Goal: Task Accomplishment & Management: Complete application form

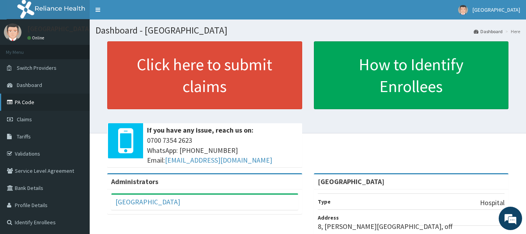
click at [37, 104] on link "PA Code" at bounding box center [45, 102] width 90 height 17
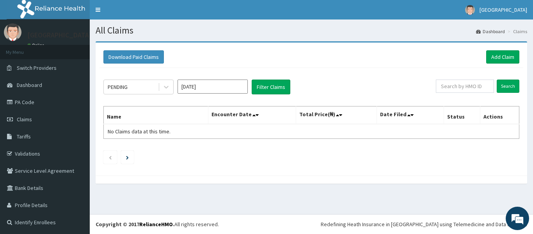
scroll to position [1, 0]
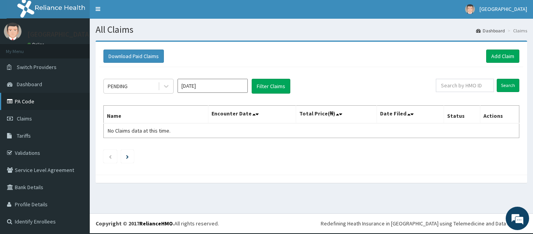
click at [55, 99] on link "PA Code" at bounding box center [45, 101] width 90 height 17
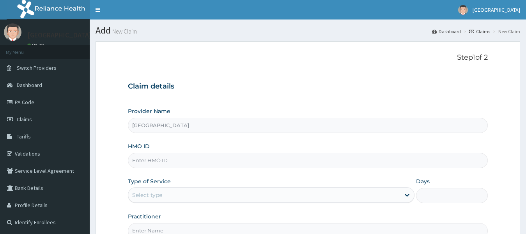
click at [250, 159] on input "HMO ID" at bounding box center [308, 160] width 360 height 15
type input "sdc/10034/d"
click at [273, 198] on div "Select type" at bounding box center [264, 195] width 272 height 12
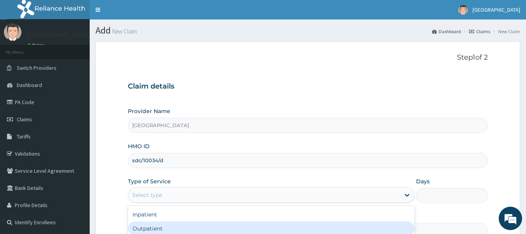
click at [271, 229] on div "Outpatient" at bounding box center [271, 228] width 287 height 14
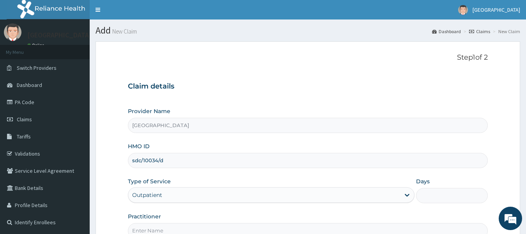
type input "1"
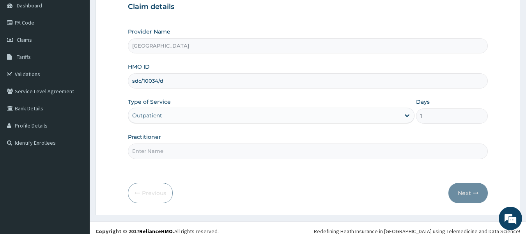
scroll to position [87, 0]
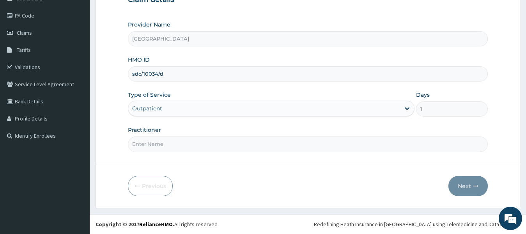
click at [285, 138] on input "Practitioner" at bounding box center [308, 143] width 360 height 15
click at [285, 142] on input "Practitioner" at bounding box center [308, 143] width 360 height 15
type input "[PERSON_NAME]"
click at [465, 184] on button "Next" at bounding box center [467, 186] width 39 height 20
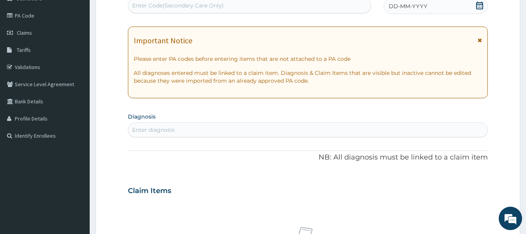
click at [320, 131] on div "Enter diagnosis" at bounding box center [308, 130] width 360 height 12
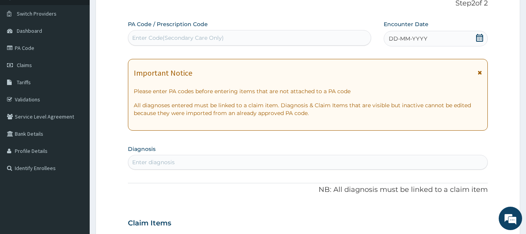
scroll to position [9, 0]
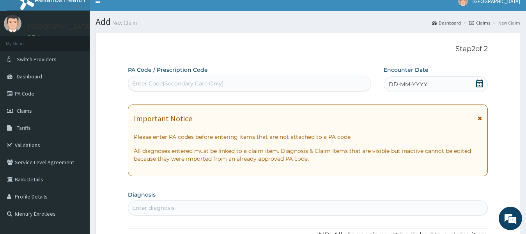
click at [316, 85] on div "Enter Code(Secondary Care Only)" at bounding box center [249, 83] width 243 height 12
drag, startPoint x: 316, startPoint y: 85, endPoint x: 271, endPoint y: 83, distance: 44.9
click at [271, 83] on div "Enter Code(Secondary Care Only)" at bounding box center [249, 83] width 243 height 12
drag, startPoint x: 271, startPoint y: 83, endPoint x: 215, endPoint y: 80, distance: 56.3
click at [215, 82] on div "Enter Code(Secondary Care Only)" at bounding box center [178, 84] width 92 height 8
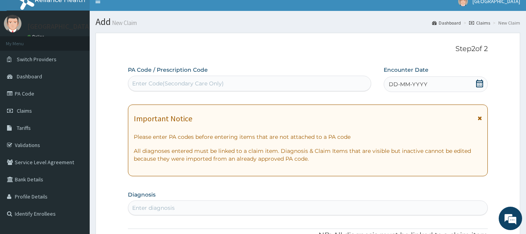
paste input "PA/2552AB"
type input "PA/2552AB"
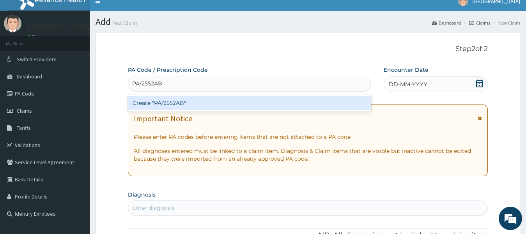
click at [236, 101] on div "Create "PA/2552AB"" at bounding box center [249, 103] width 243 height 14
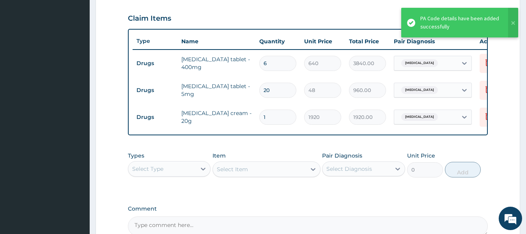
type input "1"
type input "1920.00"
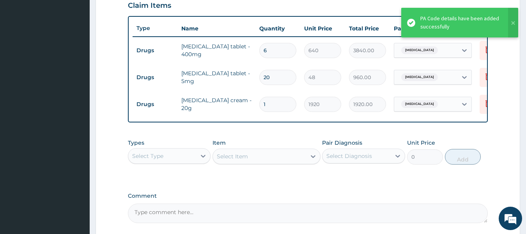
scroll to position [274, 0]
click at [198, 163] on div at bounding box center [203, 156] width 14 height 14
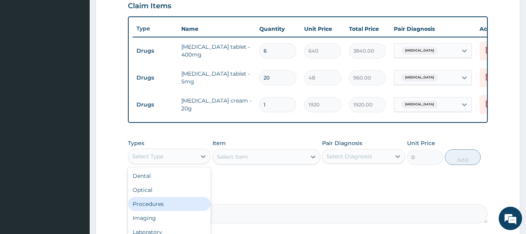
click at [169, 211] on div "Procedures" at bounding box center [169, 204] width 83 height 14
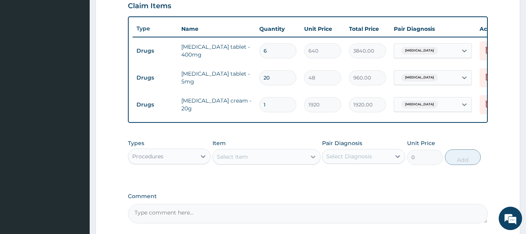
click at [307, 164] on div at bounding box center [313, 157] width 14 height 14
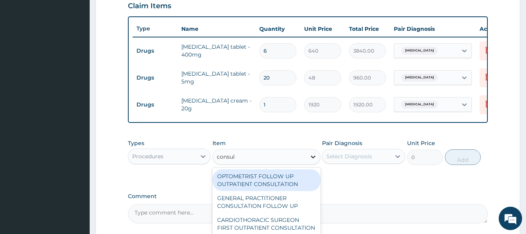
type input "consult"
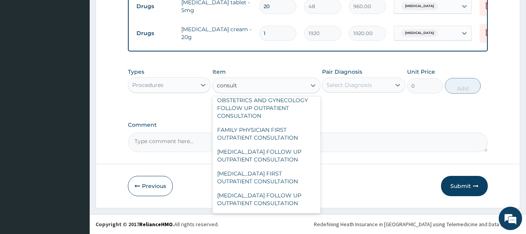
scroll to position [546, 0]
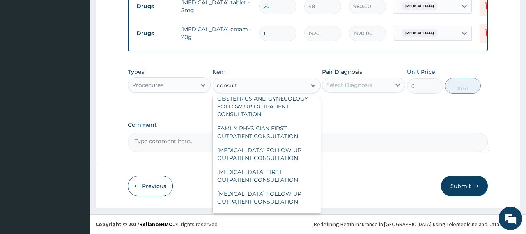
click at [275, 92] on div "GENERAL PRACTITIONER FIRST OUTPATIENT CONSULTATION" at bounding box center [267, 81] width 108 height 22
type input "4500"
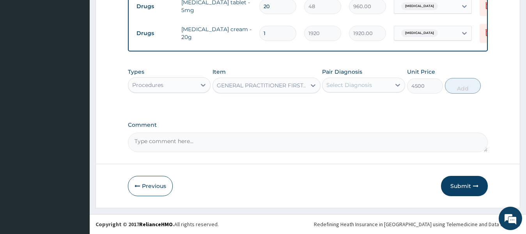
click at [331, 87] on div "Select Diagnosis" at bounding box center [349, 85] width 46 height 8
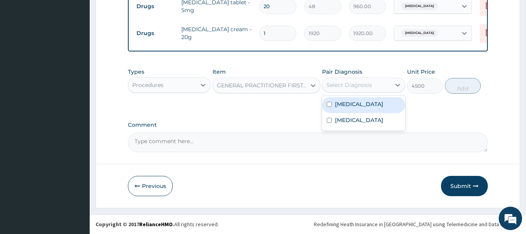
click at [334, 104] on div "Malaria" at bounding box center [363, 105] width 83 height 16
checkbox input "true"
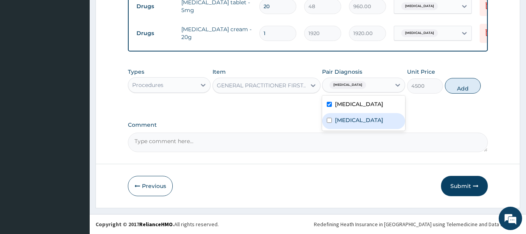
drag, startPoint x: 335, startPoint y: 119, endPoint x: 338, endPoint y: 116, distance: 4.7
click at [335, 120] on label "Eczema" at bounding box center [359, 120] width 48 height 8
checkbox input "true"
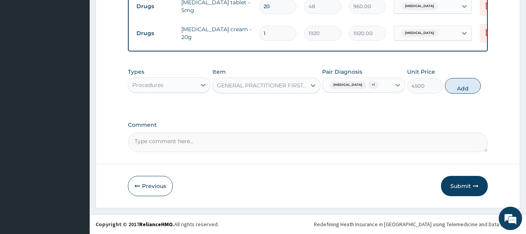
click at [460, 86] on button "Add" at bounding box center [463, 86] width 36 height 16
type input "0"
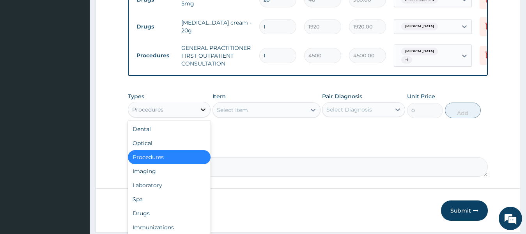
click at [205, 113] on icon at bounding box center [203, 110] width 8 height 8
click at [160, 192] on div "Laboratory" at bounding box center [169, 185] width 83 height 14
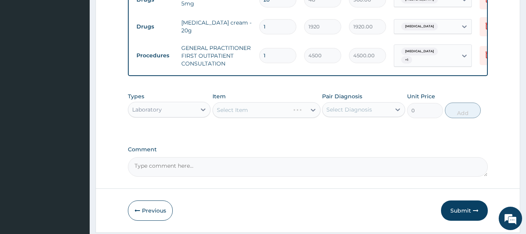
click at [307, 116] on div "Select Item" at bounding box center [267, 110] width 108 height 16
click at [308, 117] on div at bounding box center [313, 110] width 14 height 14
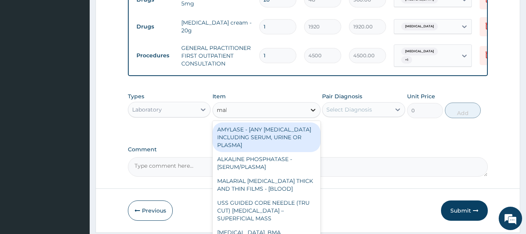
type input "mala"
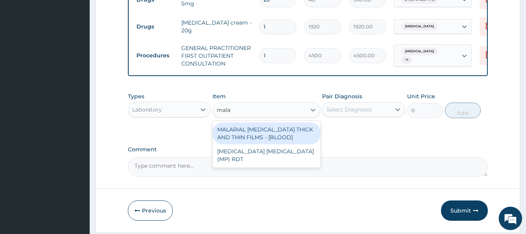
click at [298, 144] on div "MALARIAL PARASITE THICK AND THIN FILMS - [BLOOD]" at bounding box center [267, 133] width 108 height 22
type input "2625"
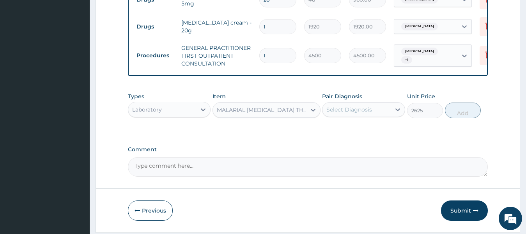
click at [338, 113] on div "Select Diagnosis" at bounding box center [349, 110] width 46 height 8
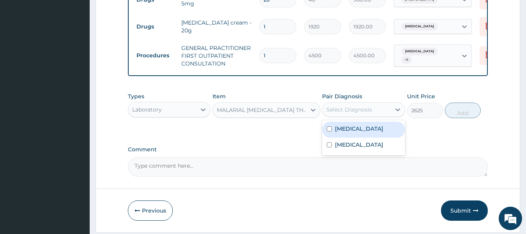
click at [342, 133] on label "Malaria" at bounding box center [359, 129] width 48 height 8
checkbox input "true"
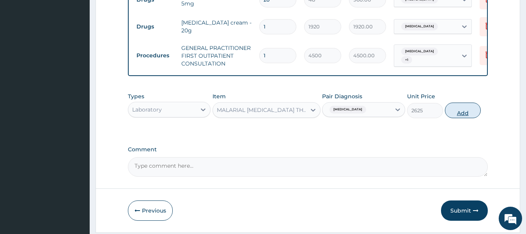
click at [466, 118] on button "Add" at bounding box center [463, 111] width 36 height 16
type input "0"
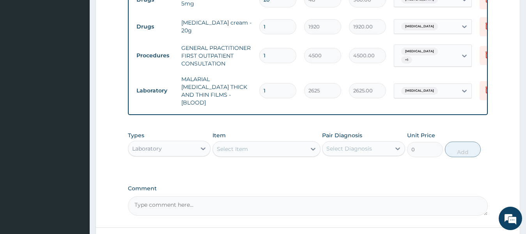
click at [242, 150] on div "Select Item" at bounding box center [232, 149] width 31 height 8
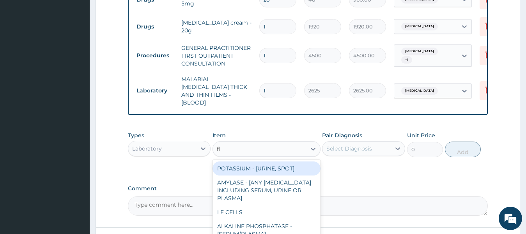
type input "fbc"
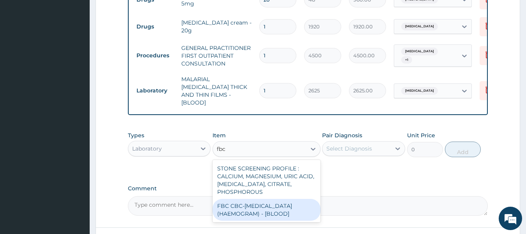
click at [296, 210] on div "FBC CBC-[MEDICAL_DATA] (HAEMOGRAM) - [BLOOD]" at bounding box center [267, 210] width 108 height 22
type input "6000"
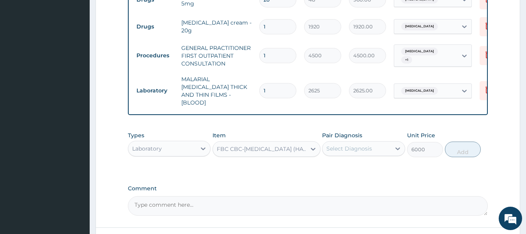
click at [346, 147] on div "Select Diagnosis" at bounding box center [349, 149] width 46 height 8
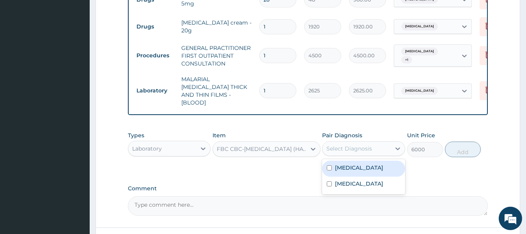
click at [337, 165] on label "[MEDICAL_DATA]" at bounding box center [359, 168] width 48 height 8
checkbox input "true"
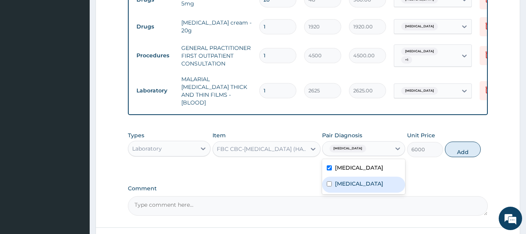
click at [374, 180] on div "[MEDICAL_DATA]" at bounding box center [363, 185] width 83 height 16
checkbox input "true"
click at [458, 152] on button "Add" at bounding box center [463, 150] width 36 height 16
type input "0"
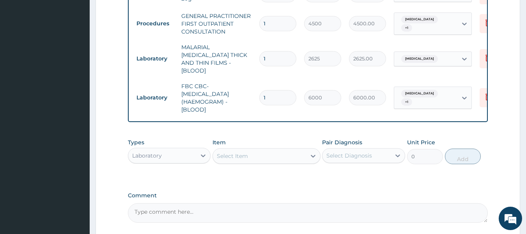
scroll to position [430, 0]
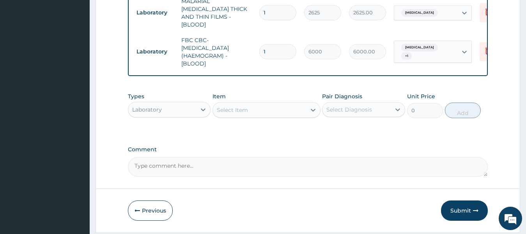
click at [301, 110] on div "Select Item" at bounding box center [259, 110] width 93 height 12
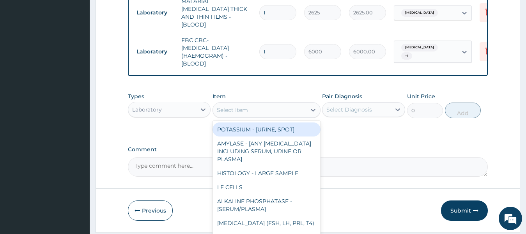
type input "a"
click at [286, 127] on div "POTASSIUM - [URINE, SPOT]" at bounding box center [267, 129] width 108 height 14
type input "rt"
type input "3000"
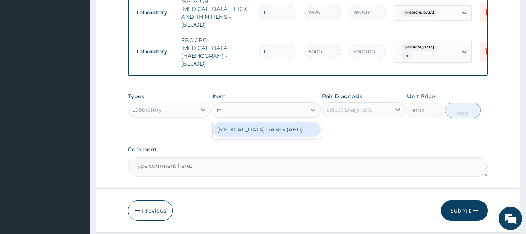
type input "r"
type input "art"
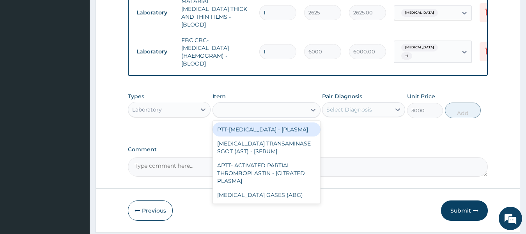
click at [254, 109] on div "art" at bounding box center [259, 110] width 93 height 12
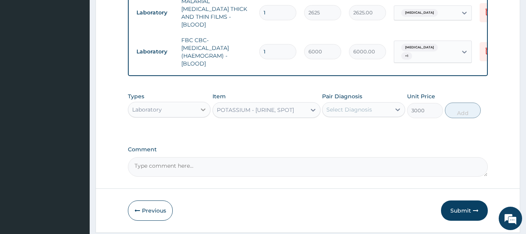
click at [204, 110] on icon at bounding box center [203, 109] width 5 height 3
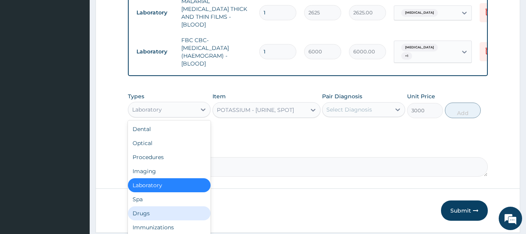
click at [166, 213] on div "Drugs" at bounding box center [169, 213] width 83 height 14
type input "0"
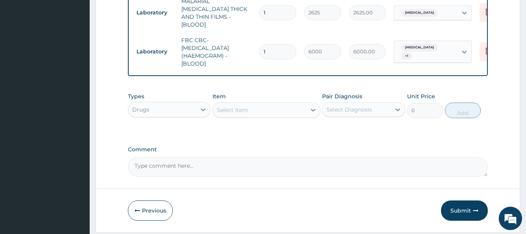
click at [301, 112] on div "Select Item" at bounding box center [259, 110] width 93 height 12
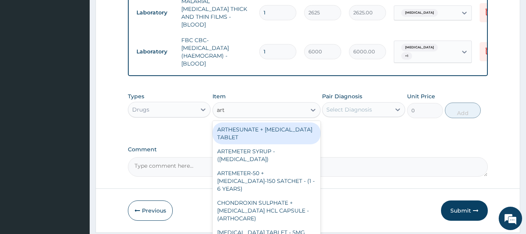
type input "arte"
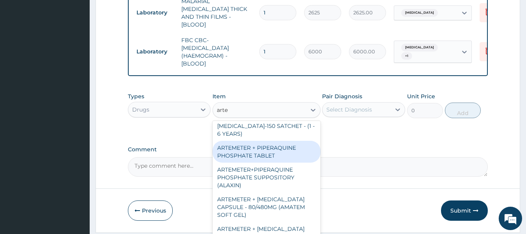
scroll to position [78, 0]
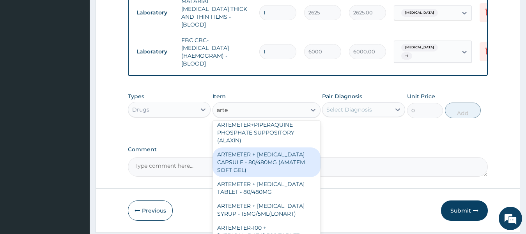
click at [284, 165] on div "ARTEMETER + LUMEFANTRINE CAPSULE - 80/480MG (AMATEM SOFT GEL)" at bounding box center [267, 162] width 108 height 30
type input "480"
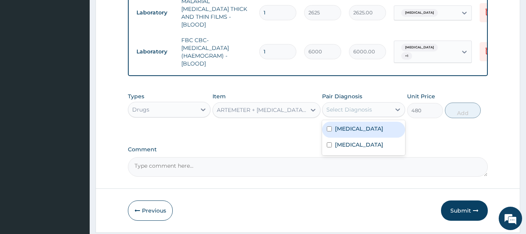
click at [346, 106] on div "Select Diagnosis" at bounding box center [349, 110] width 46 height 8
click at [346, 129] on label "Malaria" at bounding box center [359, 129] width 48 height 8
checkbox input "true"
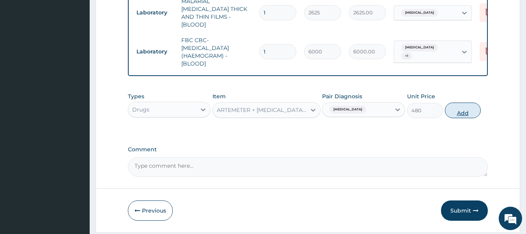
click at [463, 114] on button "Add" at bounding box center [463, 111] width 36 height 16
type input "0"
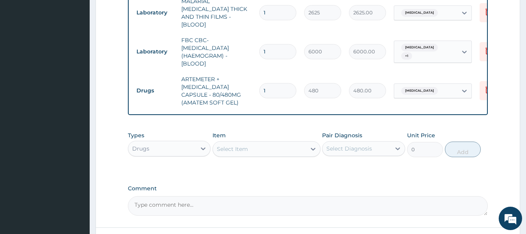
click at [295, 149] on div "Select Item" at bounding box center [259, 149] width 93 height 12
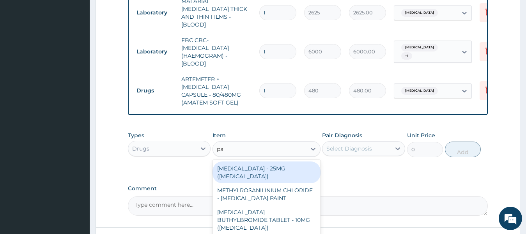
type input "p"
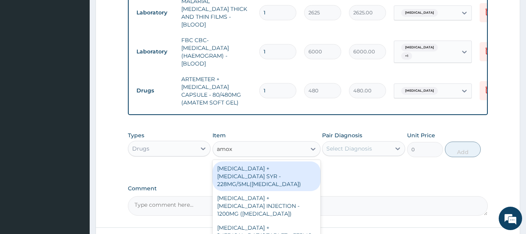
type input "amoxi"
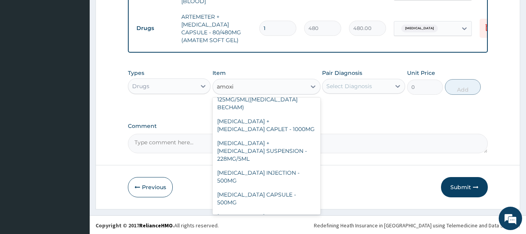
scroll to position [156, 0]
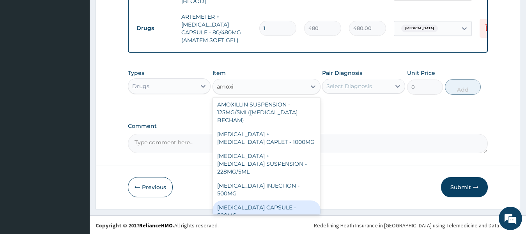
click at [269, 200] on div "AMOXICILLIN CAPSULE - 500MG" at bounding box center [267, 211] width 108 height 22
type input "128"
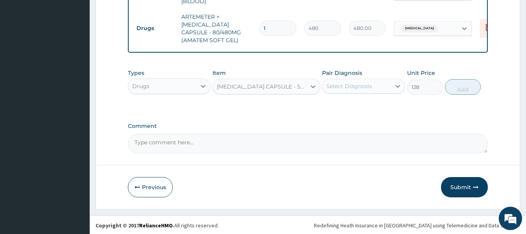
click at [363, 86] on div "Select Diagnosis" at bounding box center [349, 86] width 46 height 8
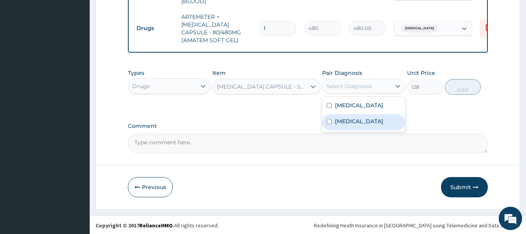
click at [354, 120] on label "Eczema" at bounding box center [359, 121] width 48 height 8
checkbox input "true"
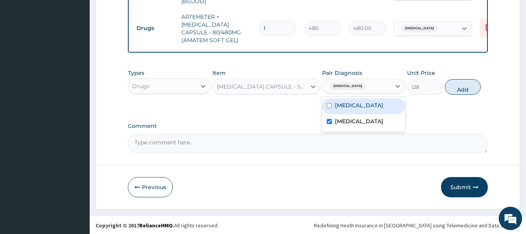
click at [386, 104] on div "Malaria" at bounding box center [363, 106] width 83 height 16
checkbox input "true"
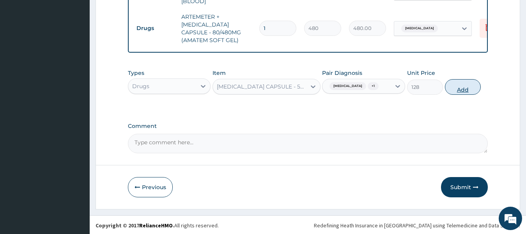
click at [462, 88] on button "Add" at bounding box center [463, 87] width 36 height 16
type input "0"
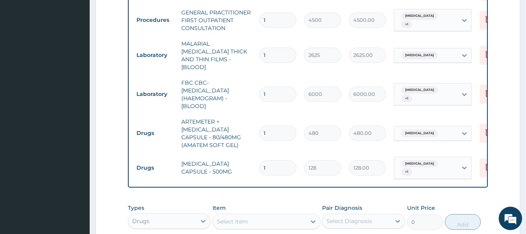
scroll to position [375, 0]
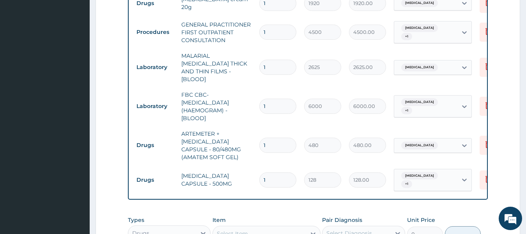
click at [271, 138] on input "1" at bounding box center [277, 145] width 37 height 15
type input "0.00"
type input "6"
type input "2880.00"
type input "6"
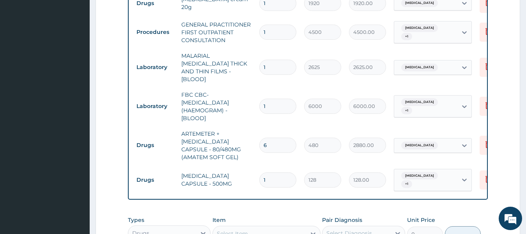
click at [274, 172] on input "1" at bounding box center [277, 179] width 37 height 15
type input "10"
type input "1280.00"
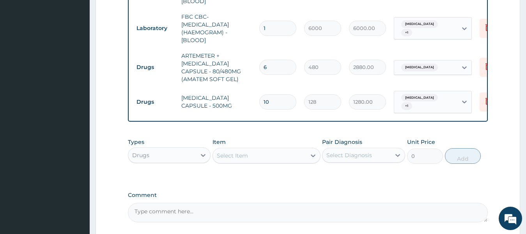
type input "11"
type input "1408.00"
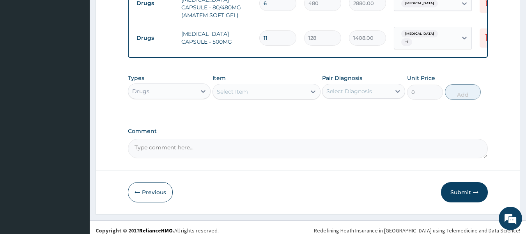
scroll to position [519, 0]
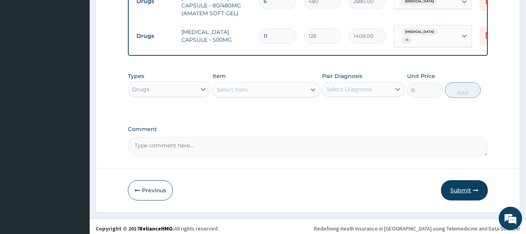
type input "11"
click at [464, 188] on button "Submit" at bounding box center [464, 190] width 47 height 20
click at [457, 186] on button "Submit" at bounding box center [464, 190] width 47 height 20
click at [461, 186] on button "Submit" at bounding box center [464, 190] width 47 height 20
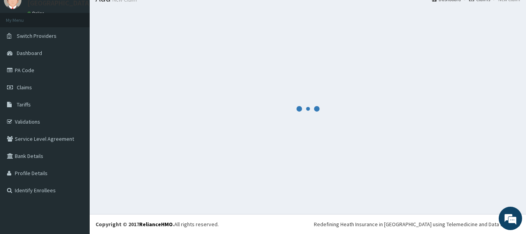
scroll to position [32, 0]
click at [46, 69] on link "PA Code" at bounding box center [45, 70] width 90 height 17
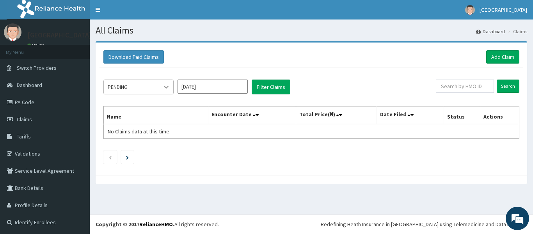
click at [166, 86] on icon at bounding box center [166, 87] width 8 height 8
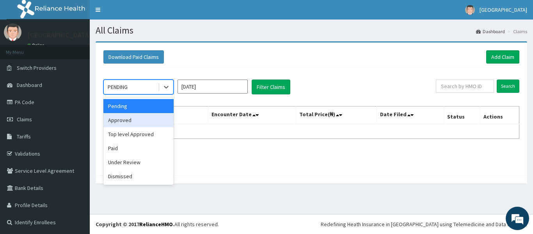
click at [154, 122] on div "Approved" at bounding box center [138, 120] width 70 height 14
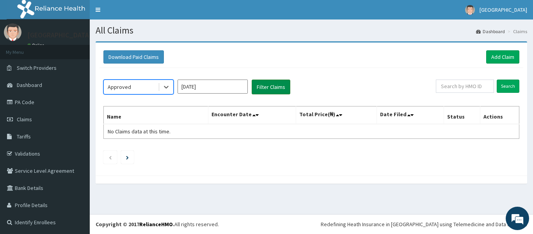
click at [264, 89] on button "Filter Claims" at bounding box center [271, 87] width 39 height 15
click at [267, 86] on button "Filter Claims" at bounding box center [271, 87] width 39 height 15
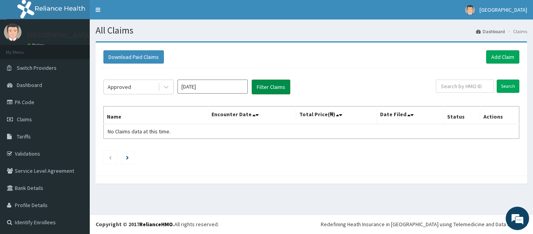
click at [267, 86] on button "Filter Claims" at bounding box center [271, 87] width 39 height 15
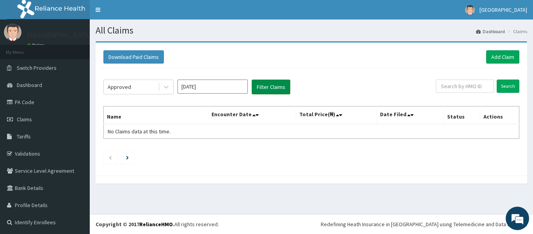
click at [267, 86] on button "Filter Claims" at bounding box center [271, 87] width 39 height 15
drag, startPoint x: 169, startPoint y: 88, endPoint x: 169, endPoint y: 92, distance: 4.3
click at [169, 88] on icon at bounding box center [166, 87] width 8 height 8
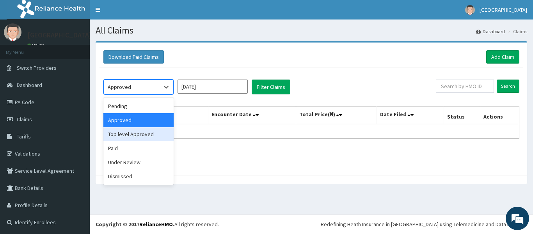
click at [154, 135] on div "Top level Approved" at bounding box center [138, 134] width 70 height 14
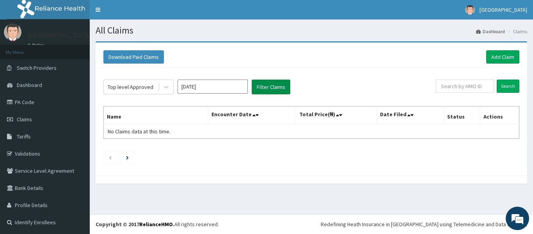
click at [285, 89] on button "Filter Claims" at bounding box center [271, 87] width 39 height 15
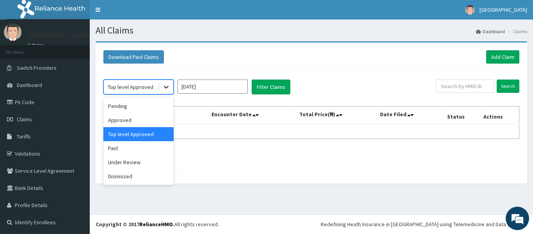
click at [165, 88] on icon at bounding box center [166, 87] width 8 height 8
click at [142, 162] on div "Under Review" at bounding box center [138, 162] width 70 height 14
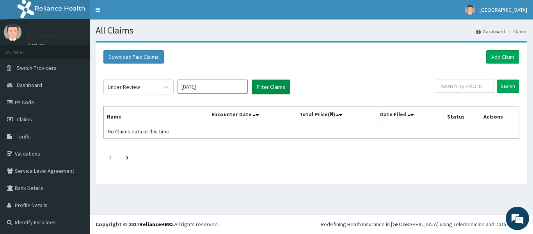
click at [260, 87] on button "Filter Claims" at bounding box center [271, 87] width 39 height 15
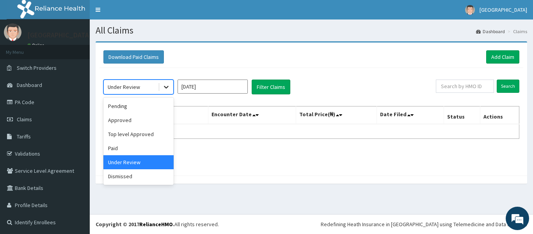
click at [165, 85] on icon at bounding box center [166, 87] width 8 height 8
click at [138, 176] on div "Dismissed" at bounding box center [138, 176] width 70 height 14
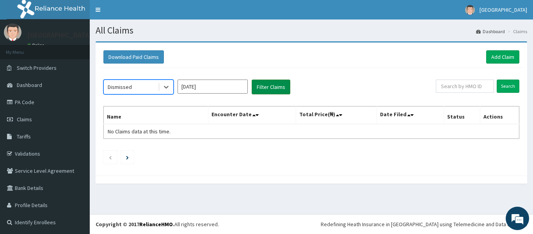
click at [268, 87] on button "Filter Claims" at bounding box center [271, 87] width 39 height 15
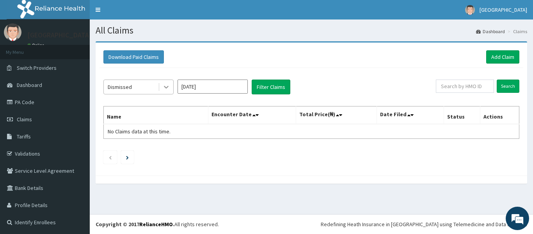
click at [170, 90] on div at bounding box center [166, 87] width 14 height 14
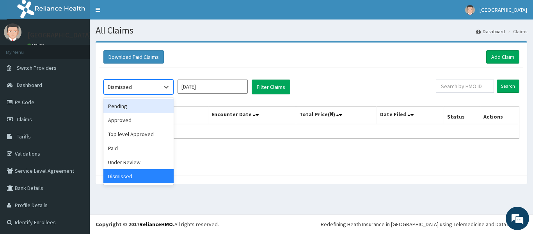
click at [163, 104] on div "Pending" at bounding box center [138, 106] width 70 height 14
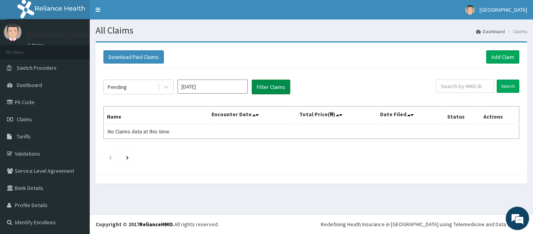
click at [275, 87] on button "Filter Claims" at bounding box center [271, 87] width 39 height 15
click at [500, 56] on link "Add Claim" at bounding box center [502, 56] width 33 height 13
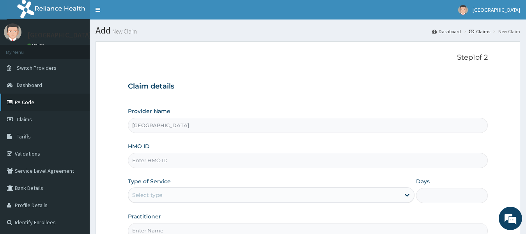
click at [39, 102] on link "PA Code" at bounding box center [45, 102] width 90 height 17
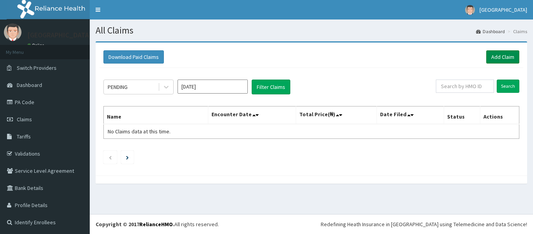
click at [503, 58] on link "Add Claim" at bounding box center [502, 56] width 33 height 13
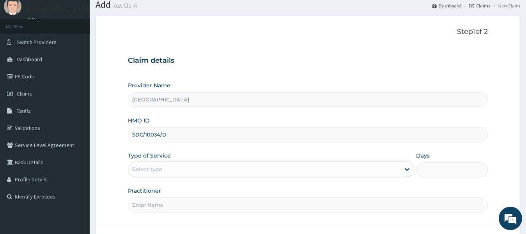
scroll to position [39, 0]
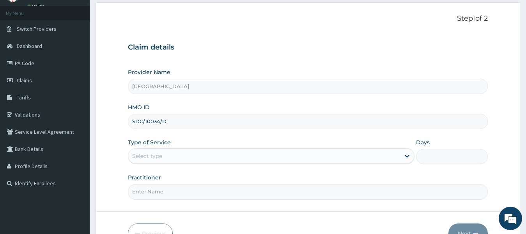
type input "SDC/10034/D"
click at [376, 158] on div "Select type" at bounding box center [264, 156] width 272 height 12
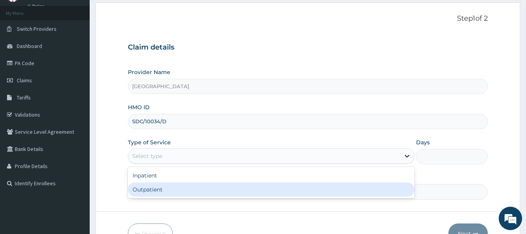
click at [357, 191] on div "Outpatient" at bounding box center [271, 190] width 287 height 14
type input "1"
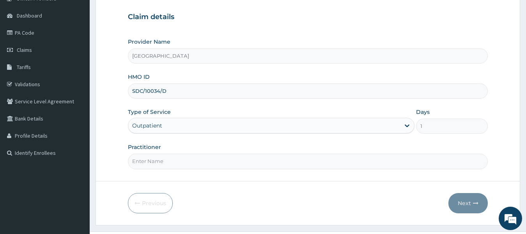
scroll to position [78, 0]
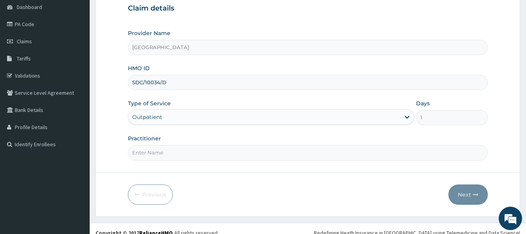
click at [349, 154] on input "Practitioner" at bounding box center [308, 152] width 360 height 15
type input "Dr Ezekiel"
click at [466, 197] on button "Next" at bounding box center [467, 194] width 39 height 20
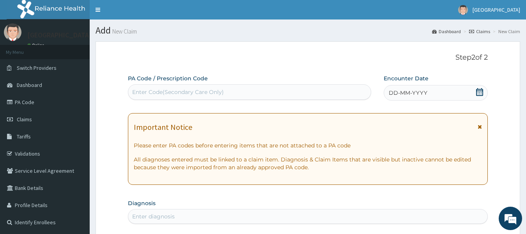
click at [322, 92] on div "Enter Code(Secondary Care Only)" at bounding box center [249, 92] width 243 height 12
paste input "PA/2552AB"
type input "PA/2552AB"
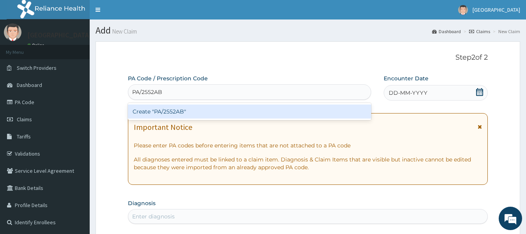
click at [318, 115] on div "Create "PA/2552AB"" at bounding box center [249, 112] width 243 height 14
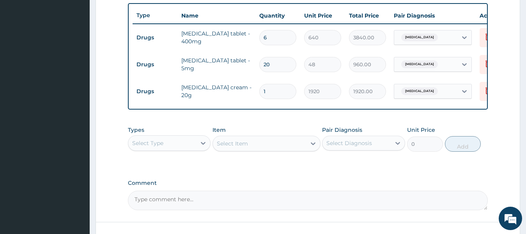
scroll to position [300, 0]
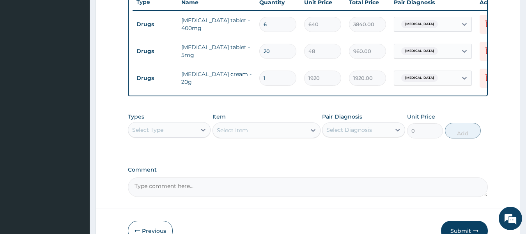
click at [193, 136] on div "Select Type" at bounding box center [162, 130] width 68 height 12
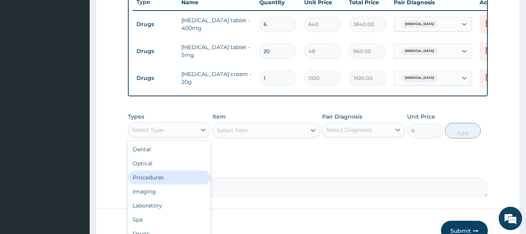
click at [181, 183] on div "Procedures" at bounding box center [169, 177] width 83 height 14
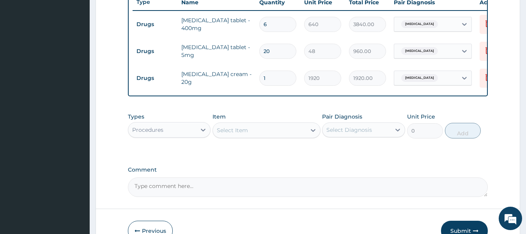
click at [288, 136] on div "Select Item" at bounding box center [259, 130] width 93 height 12
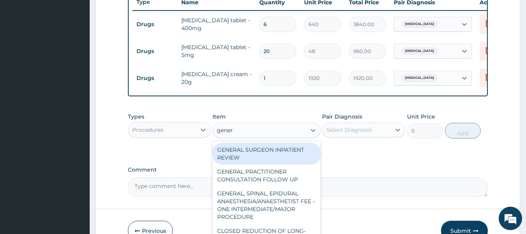
type input "genera"
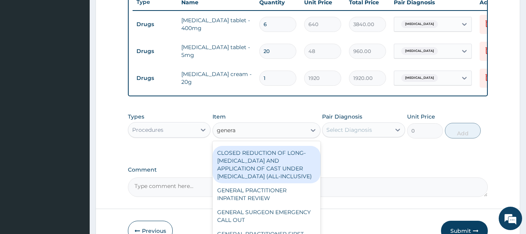
scroll to position [117, 0]
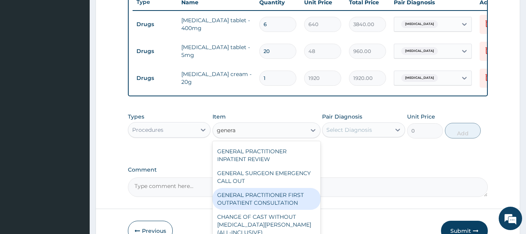
click at [277, 210] on div "GENERAL PRACTITIONER FIRST OUTPATIENT CONSULTATION" at bounding box center [267, 199] width 108 height 22
type input "4500"
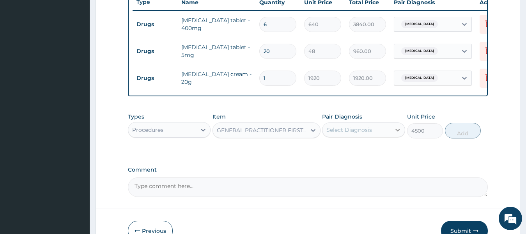
click at [394, 134] on icon at bounding box center [398, 130] width 8 height 8
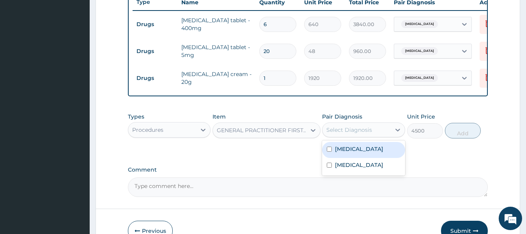
click at [379, 156] on div "Malaria" at bounding box center [363, 150] width 83 height 16
checkbox input "true"
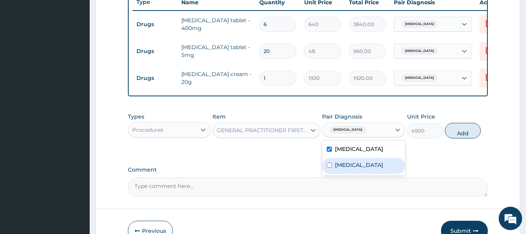
click at [376, 173] on div "Eczema" at bounding box center [363, 166] width 83 height 16
checkbox input "true"
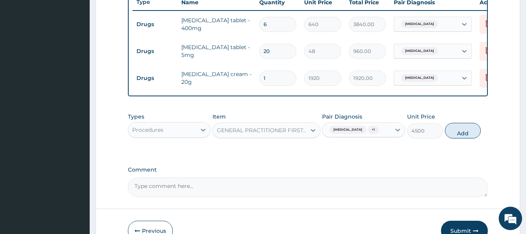
click at [458, 137] on button "Add" at bounding box center [463, 131] width 36 height 16
type input "0"
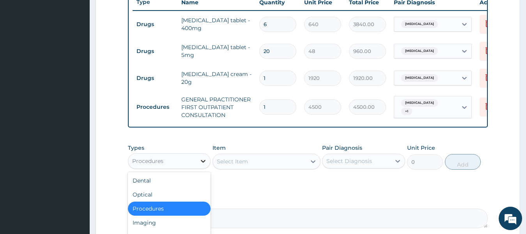
click at [201, 165] on icon at bounding box center [203, 161] width 8 height 8
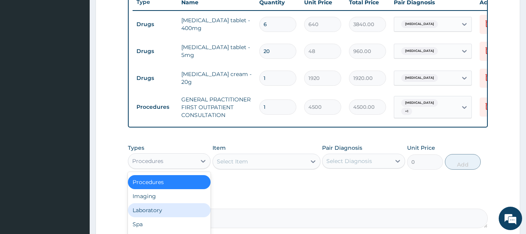
click at [169, 217] on div "Laboratory" at bounding box center [169, 210] width 83 height 14
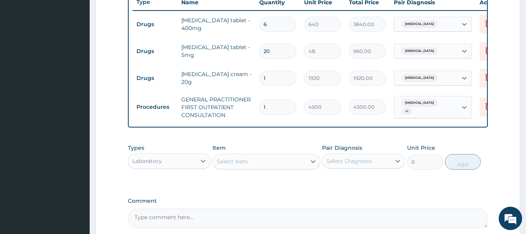
click at [286, 168] on div "Select Item" at bounding box center [259, 161] width 93 height 12
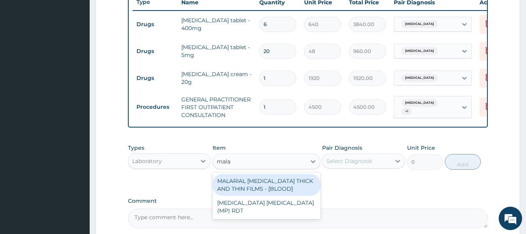
type input "malar"
click at [277, 192] on div "MALARIAL PARASITE THICK AND THIN FILMS - [BLOOD]" at bounding box center [267, 185] width 108 height 22
type input "2625"
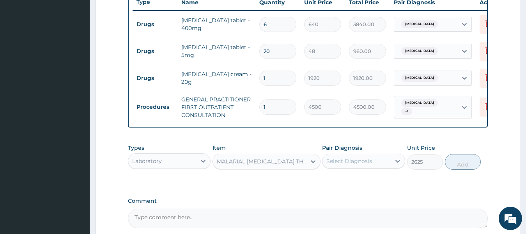
click at [369, 161] on div "Select Diagnosis" at bounding box center [356, 161] width 68 height 12
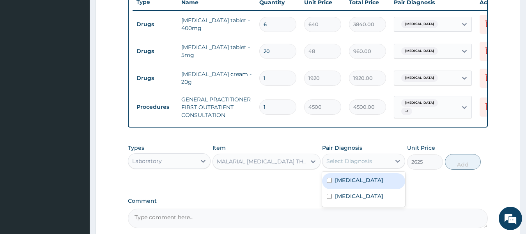
click at [365, 185] on div "Malaria" at bounding box center [363, 181] width 83 height 16
checkbox input "true"
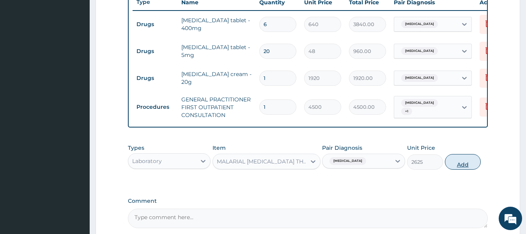
click at [463, 170] on button "Add" at bounding box center [463, 162] width 36 height 16
type input "0"
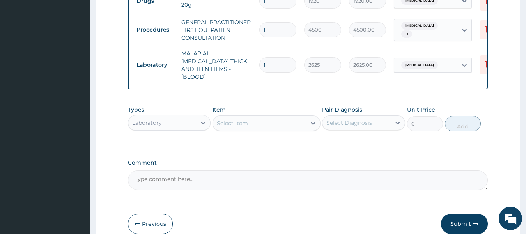
scroll to position [378, 0]
click at [275, 124] on div "Select Item" at bounding box center [259, 122] width 93 height 12
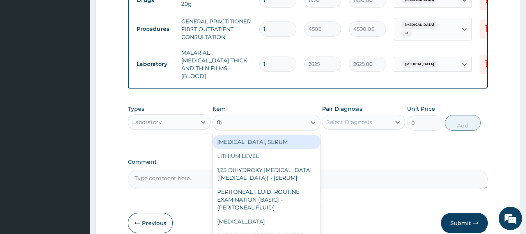
type input "fbc"
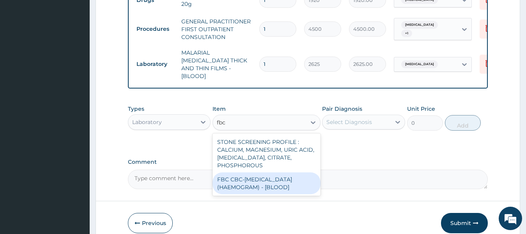
drag, startPoint x: 280, startPoint y: 182, endPoint x: 290, endPoint y: 178, distance: 10.0
click at [280, 182] on div "FBC CBC-COMPLETE BLOOD COUNT (HAEMOGRAM) - [BLOOD]" at bounding box center [267, 183] width 108 height 22
type input "6000"
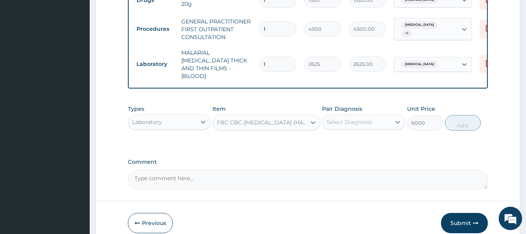
click at [347, 123] on div "Select Diagnosis" at bounding box center [349, 122] width 46 height 8
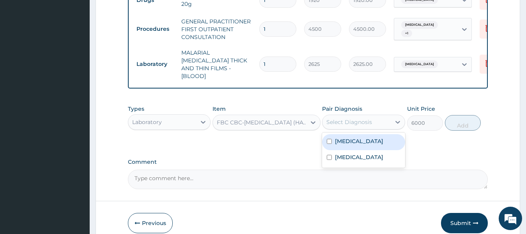
click at [344, 140] on label "Malaria" at bounding box center [359, 141] width 48 height 8
checkbox input "true"
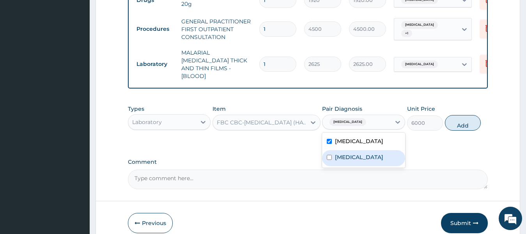
drag, startPoint x: 344, startPoint y: 161, endPoint x: 350, endPoint y: 159, distance: 6.9
click at [344, 161] on div "Eczema" at bounding box center [363, 158] width 83 height 16
checkbox input "true"
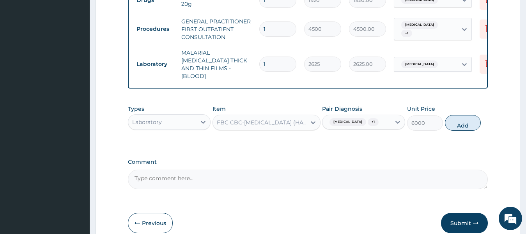
drag, startPoint x: 466, startPoint y: 124, endPoint x: 415, endPoint y: 120, distance: 52.1
click at [465, 124] on button "Add" at bounding box center [463, 123] width 36 height 16
type input "0"
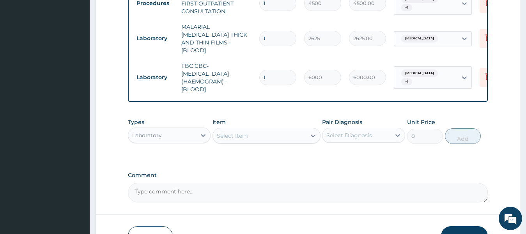
scroll to position [417, 0]
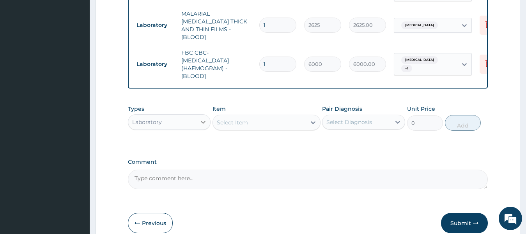
click at [198, 122] on div at bounding box center [203, 122] width 14 height 14
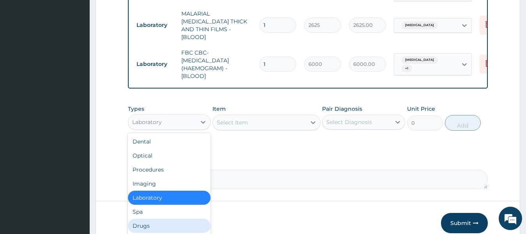
click at [167, 223] on div "Drugs" at bounding box center [169, 226] width 83 height 14
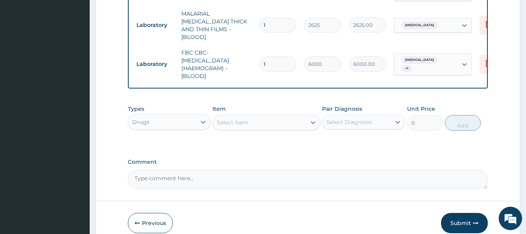
click at [293, 123] on div "Select Item" at bounding box center [259, 122] width 93 height 12
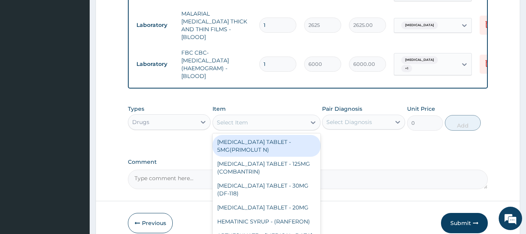
click at [301, 119] on div "Select Item" at bounding box center [259, 122] width 93 height 12
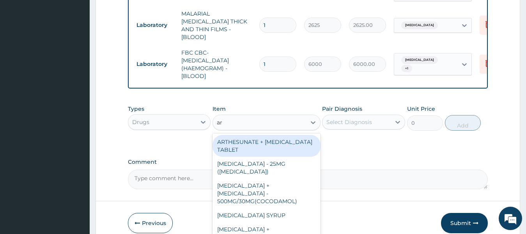
type input "art"
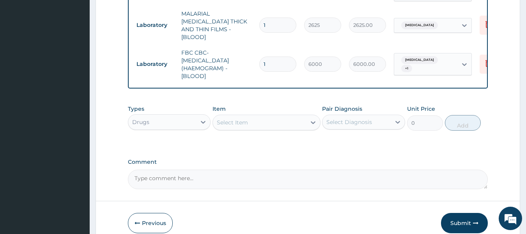
drag, startPoint x: 304, startPoint y: 113, endPoint x: 299, endPoint y: 124, distance: 11.7
click at [303, 119] on div "Select Item" at bounding box center [267, 123] width 108 height 16
click at [272, 127] on div "Select Item" at bounding box center [259, 122] width 93 height 12
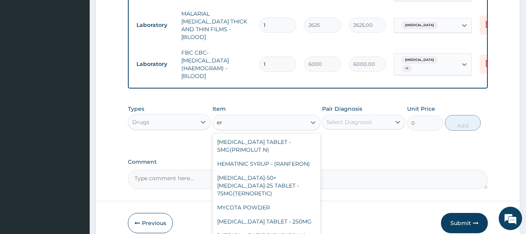
type input "e"
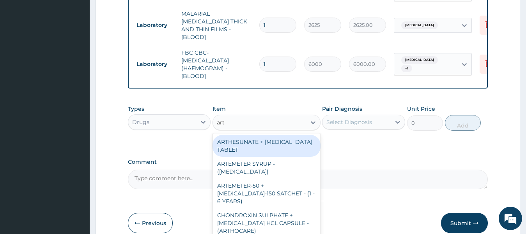
type input "arte"
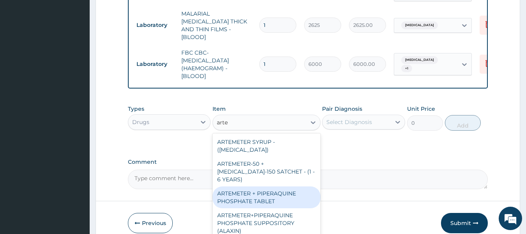
scroll to position [39, 0]
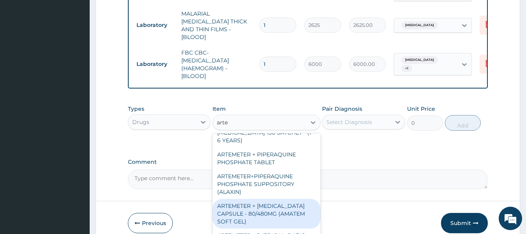
click at [268, 204] on div "ARTEMETER + LUMEFANTRINE CAPSULE - 80/480MG (AMATEM SOFT GEL)" at bounding box center [267, 214] width 108 height 30
type input "480"
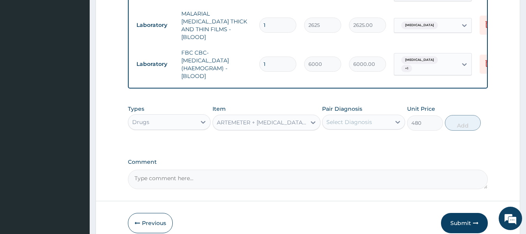
click at [379, 116] on div "Select Diagnosis" at bounding box center [356, 122] width 68 height 12
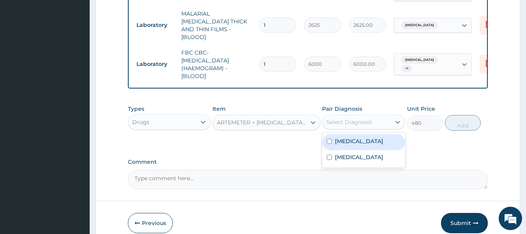
click at [367, 143] on div "Malaria" at bounding box center [363, 142] width 83 height 16
checkbox input "true"
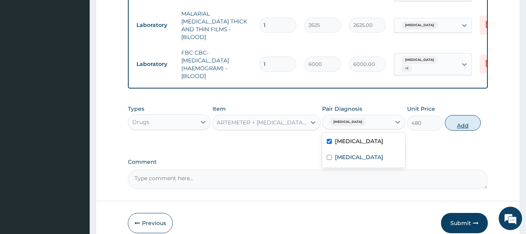
click at [467, 121] on button "Add" at bounding box center [463, 123] width 36 height 16
type input "0"
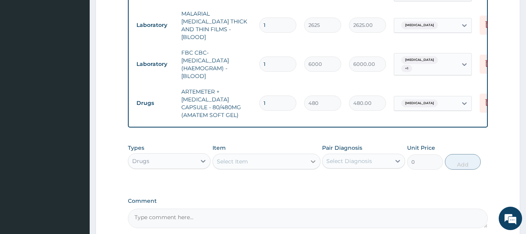
click at [311, 161] on icon at bounding box center [313, 162] width 8 height 8
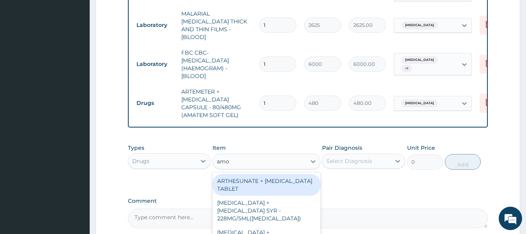
type input "amox"
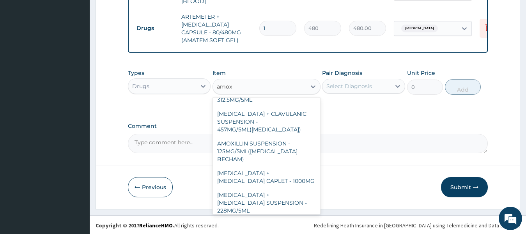
scroll to position [156, 0]
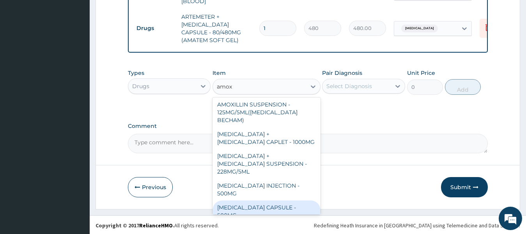
click at [277, 200] on div "AMOXICILLIN CAPSULE - 500MG" at bounding box center [267, 211] width 108 height 22
type input "128"
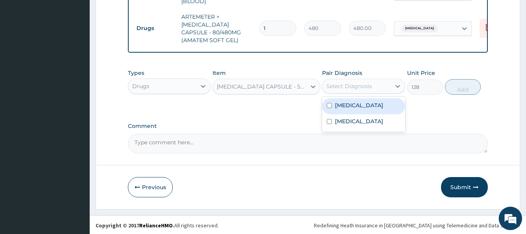
click at [361, 84] on div "Select Diagnosis" at bounding box center [349, 86] width 46 height 8
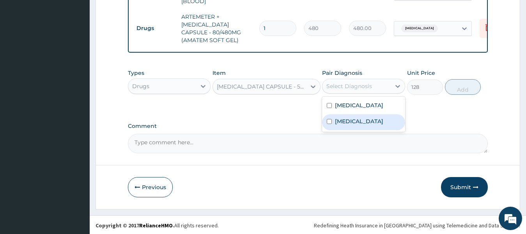
click at [354, 120] on label "Eczema" at bounding box center [359, 121] width 48 height 8
checkbox input "true"
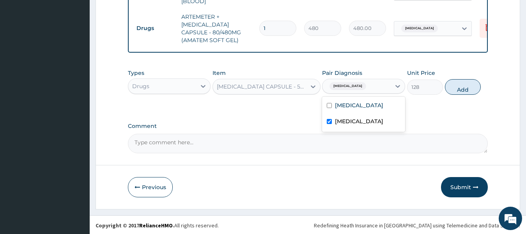
drag, startPoint x: 358, startPoint y: 110, endPoint x: 362, endPoint y: 108, distance: 4.5
click at [358, 110] on div "Malaria" at bounding box center [363, 106] width 83 height 16
checkbox input "true"
click at [468, 88] on button "Add" at bounding box center [463, 87] width 36 height 16
type input "0"
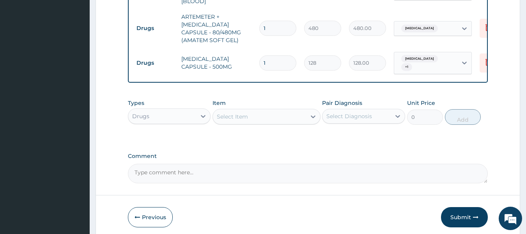
type input "10"
type input "1280.00"
type input "10"
click at [272, 21] on input "1" at bounding box center [277, 28] width 37 height 15
type input "0.00"
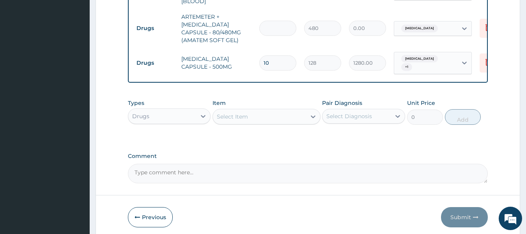
type input "6"
type input "2880.00"
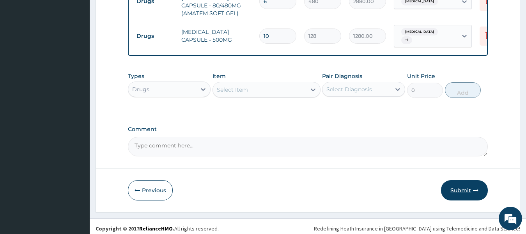
type input "6"
click at [461, 187] on button "Submit" at bounding box center [464, 190] width 47 height 20
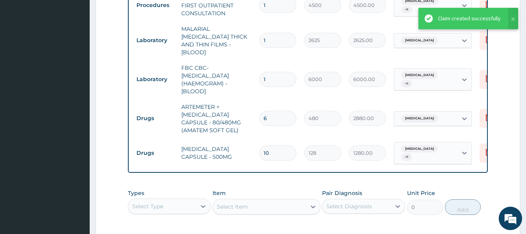
scroll to position [396, 0]
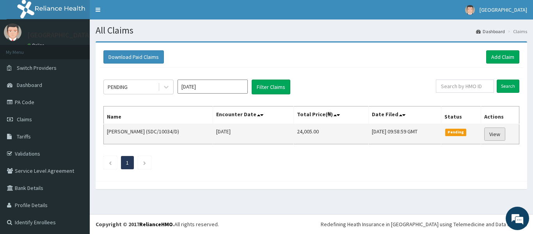
click at [490, 135] on link "View" at bounding box center [494, 134] width 21 height 13
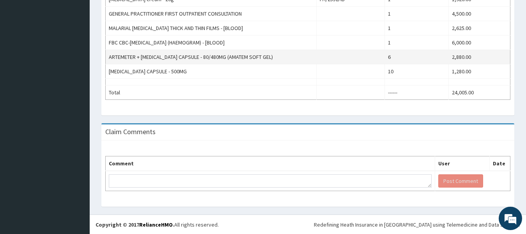
scroll to position [314, 0]
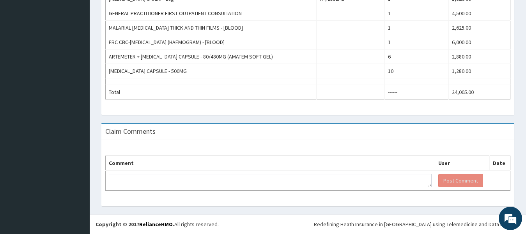
click at [300, 167] on th "Comment" at bounding box center [271, 163] width 330 height 15
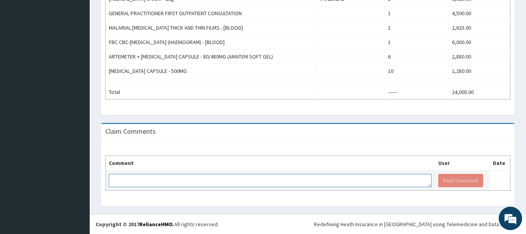
click at [298, 180] on textarea at bounding box center [270, 180] width 323 height 13
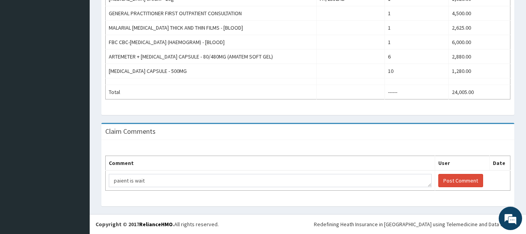
click at [294, 161] on th "Comment" at bounding box center [271, 163] width 330 height 15
click at [294, 168] on th "Comment" at bounding box center [271, 163] width 330 height 15
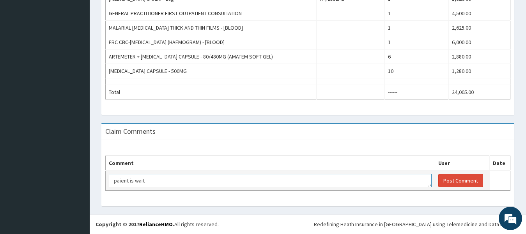
click at [124, 185] on textarea "paient is wait" at bounding box center [270, 180] width 323 height 13
drag, startPoint x: 119, startPoint y: 182, endPoint x: 130, endPoint y: 182, distance: 10.9
click at [121, 182] on textarea "paient is wait" at bounding box center [270, 180] width 323 height 13
click at [158, 181] on textarea "patent is wait" at bounding box center [270, 180] width 323 height 13
click at [183, 177] on textarea "patent is waiting or this approv" at bounding box center [270, 180] width 323 height 13
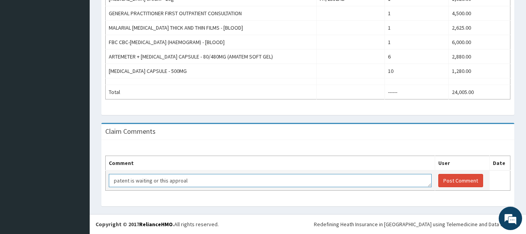
click at [183, 181] on textarea "patent is waiting or this approal" at bounding box center [270, 180] width 323 height 13
type textarea "patent is waiting or this approval"
click at [464, 181] on button "Post Comment" at bounding box center [460, 180] width 45 height 13
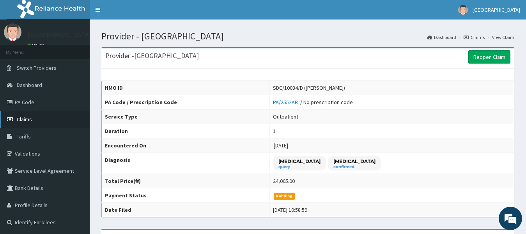
click at [50, 116] on link "Claims" at bounding box center [45, 119] width 90 height 17
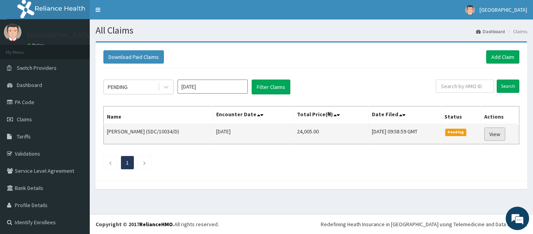
click at [497, 133] on link "View" at bounding box center [494, 134] width 21 height 13
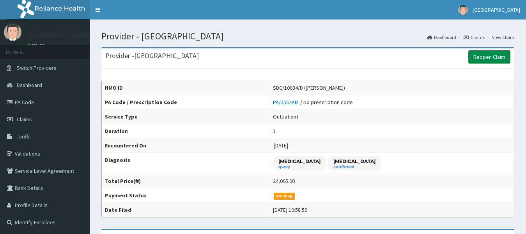
click at [491, 58] on link "Reopen Claim" at bounding box center [489, 56] width 42 height 13
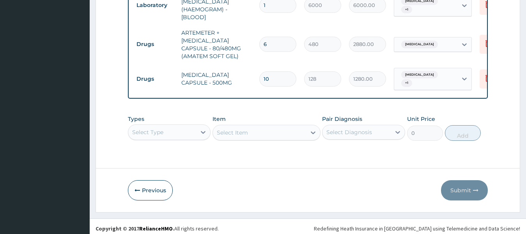
click at [204, 130] on div "Select Type" at bounding box center [169, 132] width 83 height 16
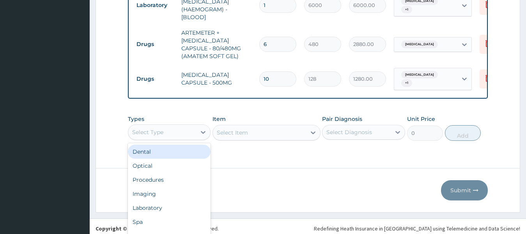
scroll to position [22, 0]
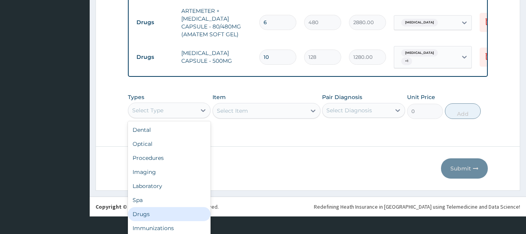
drag, startPoint x: 142, startPoint y: 210, endPoint x: 151, endPoint y: 199, distance: 14.0
click at [143, 210] on div "Drugs" at bounding box center [169, 214] width 83 height 14
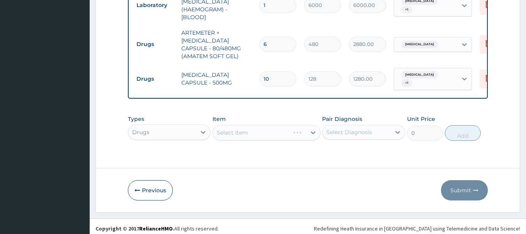
scroll to position [0, 0]
click at [265, 127] on div "Select Item" at bounding box center [267, 133] width 108 height 16
click at [262, 134] on div "Types Drugs Item Select Item Pair Diagnosis Select Diagnosis Unit Price 0 Add" at bounding box center [308, 128] width 360 height 34
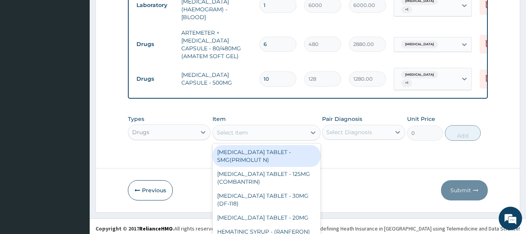
scroll to position [22, 0]
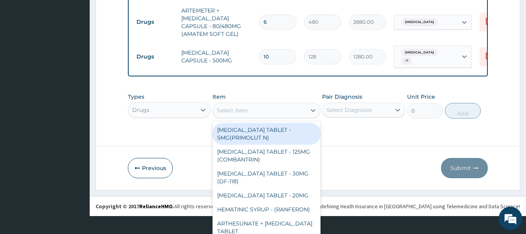
click at [287, 130] on div "[MEDICAL_DATA] TABLET - 5MG(PRIMOLUT N)" at bounding box center [267, 134] width 108 height 22
type input "ema"
type input "192"
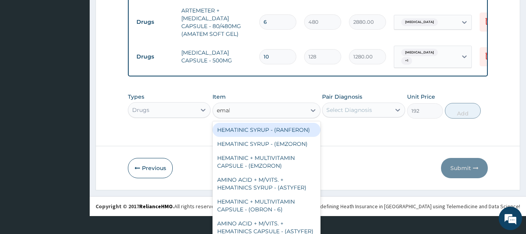
scroll to position [0, 0]
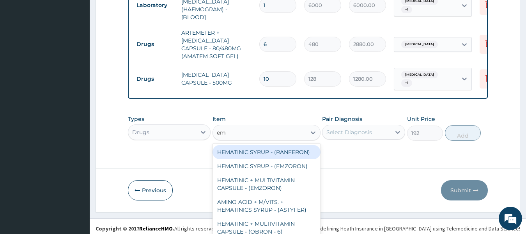
type input "e"
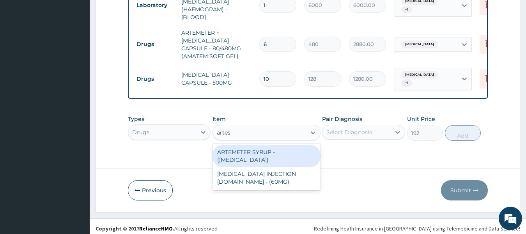
type input "artesu"
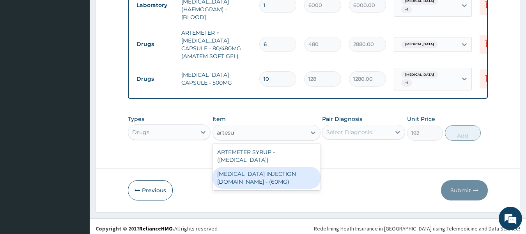
click at [276, 174] on div "[MEDICAL_DATA] INJECTION [DOMAIN_NAME] - (60MG)" at bounding box center [267, 178] width 108 height 22
type input "1824"
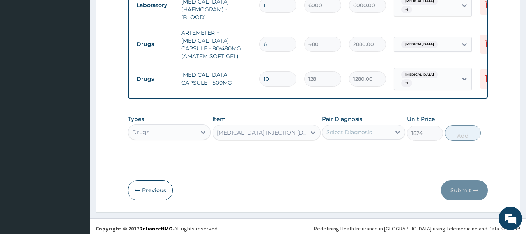
click at [375, 131] on div "Select Diagnosis" at bounding box center [356, 132] width 68 height 12
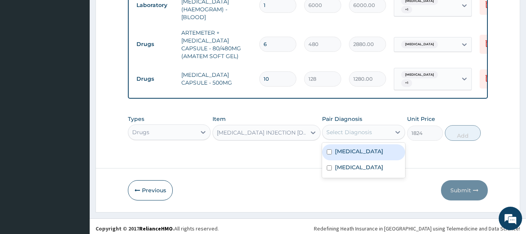
click at [367, 145] on div "Malaria" at bounding box center [363, 152] width 83 height 16
checkbox input "true"
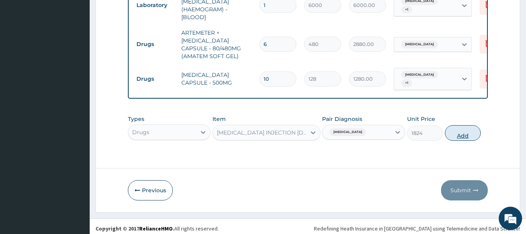
click at [461, 132] on button "Add" at bounding box center [463, 133] width 36 height 16
type input "0"
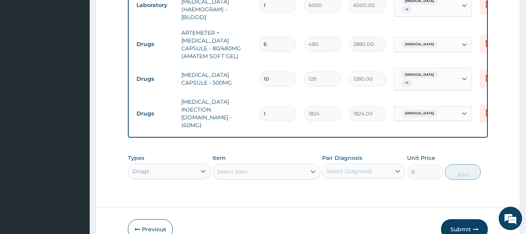
click at [268, 106] on input "1" at bounding box center [277, 113] width 37 height 15
type input "0.00"
type input "6"
type input "10944.00"
type input "6"
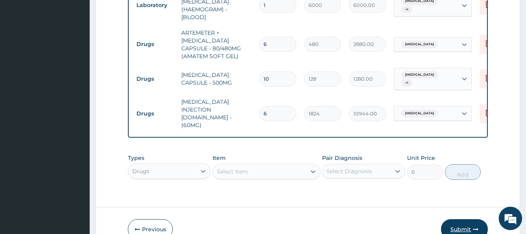
click at [458, 219] on button "Submit" at bounding box center [464, 229] width 47 height 20
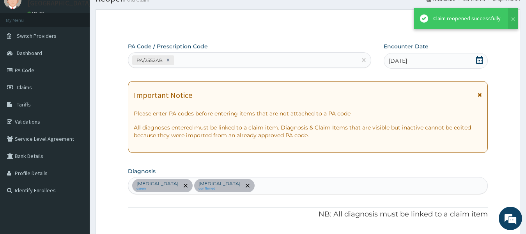
scroll to position [476, 0]
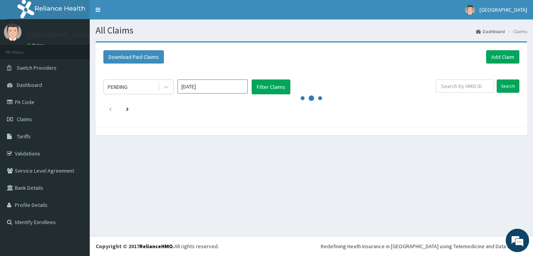
click at [331, 196] on div "All Claims Dashboard Claims Download Paid Claims Add Claim × Note you can only …" at bounding box center [311, 127] width 443 height 217
click at [165, 86] on icon at bounding box center [166, 87] width 8 height 8
click at [276, 89] on button "Filter Claims" at bounding box center [271, 87] width 39 height 15
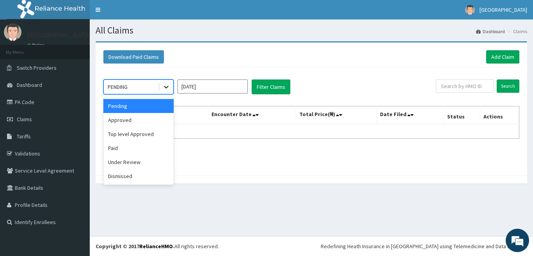
click at [169, 88] on icon at bounding box center [166, 87] width 8 height 8
click at [146, 118] on div "Approved" at bounding box center [138, 120] width 70 height 14
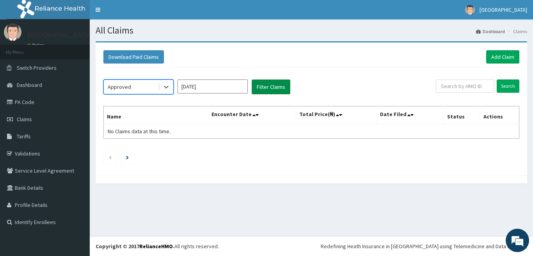
click at [267, 87] on button "Filter Claims" at bounding box center [271, 87] width 39 height 15
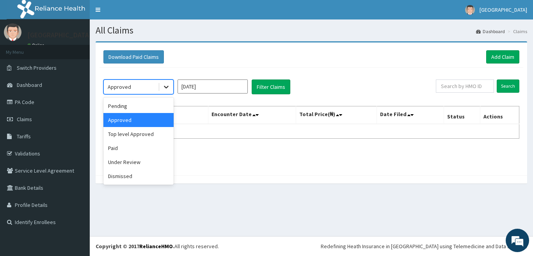
click at [167, 89] on icon at bounding box center [166, 87] width 8 height 8
click at [148, 132] on div "Top level Approved" at bounding box center [138, 134] width 70 height 14
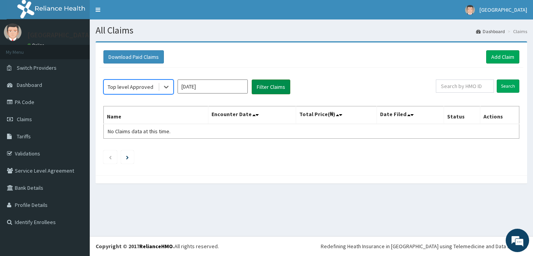
click at [272, 86] on button "Filter Claims" at bounding box center [271, 87] width 39 height 15
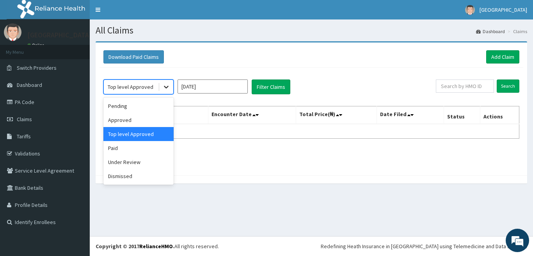
click at [166, 87] on icon at bounding box center [166, 87] width 8 height 8
click at [138, 148] on div "Paid" at bounding box center [138, 148] width 70 height 14
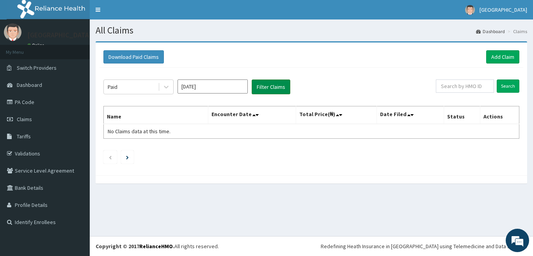
click at [278, 83] on button "Filter Claims" at bounding box center [271, 87] width 39 height 15
click at [240, 86] on input "[DATE]" at bounding box center [212, 87] width 70 height 14
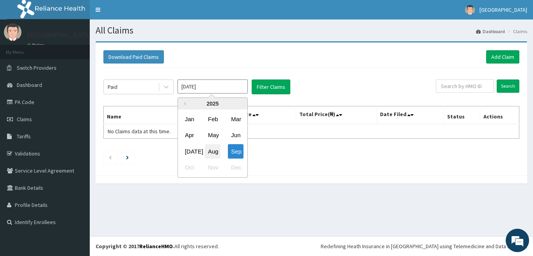
click at [216, 150] on div "Aug" at bounding box center [213, 151] width 16 height 14
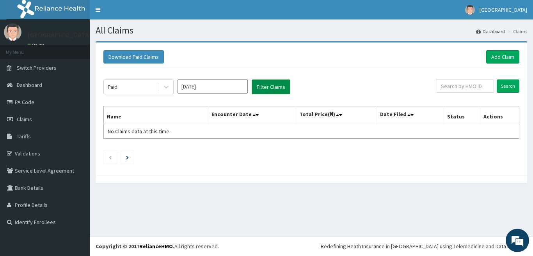
click at [268, 84] on button "Filter Claims" at bounding box center [271, 87] width 39 height 15
click at [269, 85] on button "Filter Claims" at bounding box center [271, 87] width 39 height 15
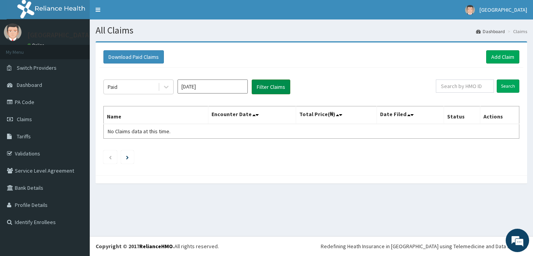
click at [269, 85] on button "Filter Claims" at bounding box center [271, 87] width 39 height 15
click at [268, 87] on button "Filter Claims" at bounding box center [271, 87] width 39 height 15
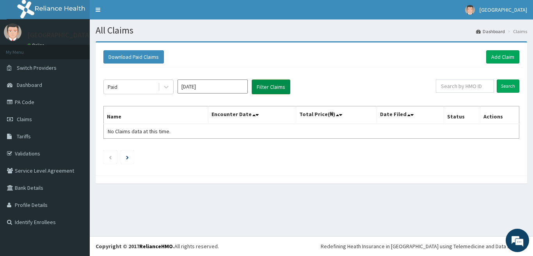
click at [268, 87] on button "Filter Claims" at bounding box center [271, 87] width 39 height 15
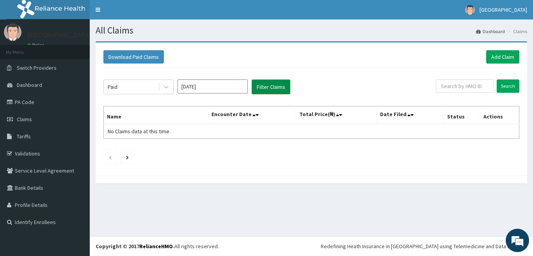
click at [268, 87] on button "Filter Claims" at bounding box center [271, 87] width 39 height 15
click at [167, 87] on icon at bounding box center [166, 87] width 5 height 3
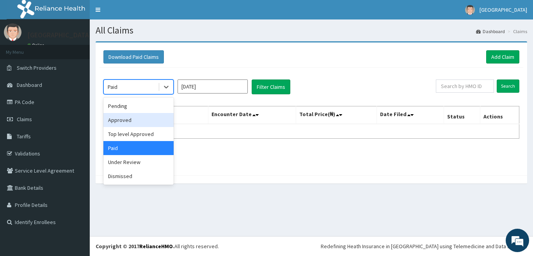
click at [139, 120] on div "Approved" at bounding box center [138, 120] width 70 height 14
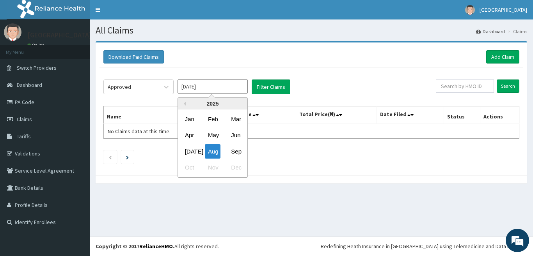
click at [223, 90] on input "[DATE]" at bounding box center [212, 87] width 70 height 14
click at [236, 153] on div "Sep" at bounding box center [236, 151] width 16 height 14
type input "[DATE]"
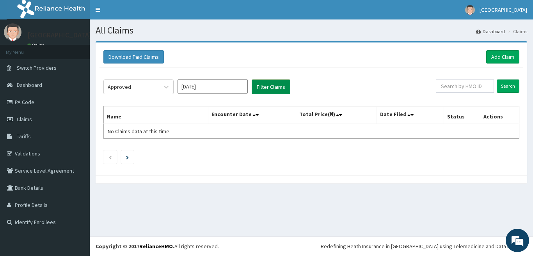
click at [273, 88] on button "Filter Claims" at bounding box center [271, 87] width 39 height 15
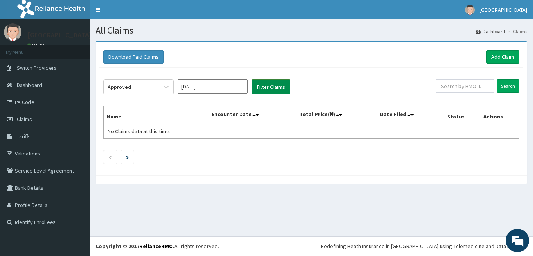
click at [273, 88] on button "Filter Claims" at bounding box center [271, 87] width 39 height 15
click at [263, 84] on button "Filter Claims" at bounding box center [271, 87] width 39 height 15
click at [170, 89] on div at bounding box center [166, 87] width 14 height 14
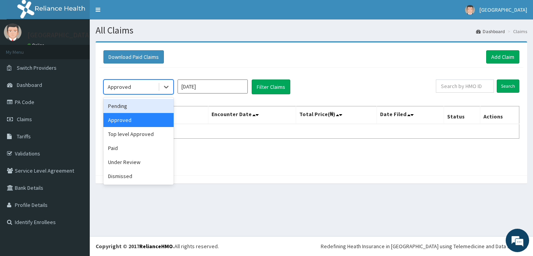
click at [159, 108] on div "Pending" at bounding box center [138, 106] width 70 height 14
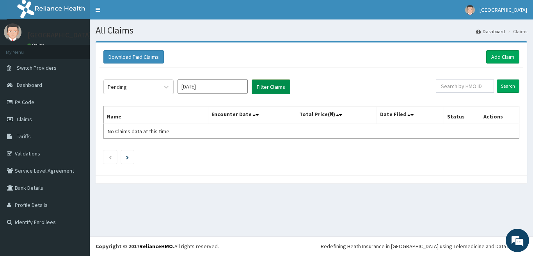
click at [268, 86] on button "Filter Claims" at bounding box center [271, 87] width 39 height 15
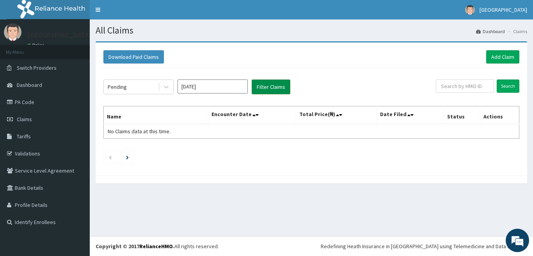
click at [268, 86] on button "Filter Claims" at bounding box center [271, 87] width 39 height 15
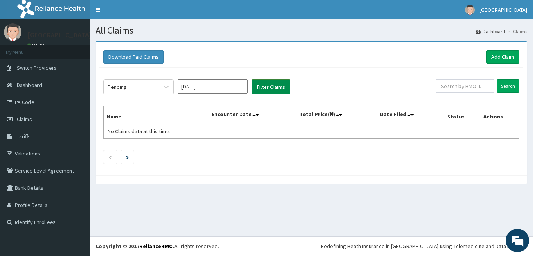
click at [268, 86] on button "Filter Claims" at bounding box center [271, 87] width 39 height 15
click at [126, 156] on li at bounding box center [127, 157] width 13 height 13
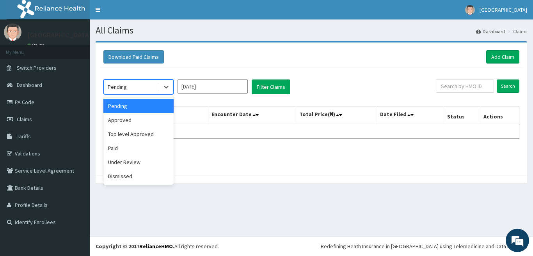
click at [134, 83] on div "Pending" at bounding box center [131, 87] width 54 height 12
click at [142, 164] on div "Under Review" at bounding box center [138, 162] width 70 height 14
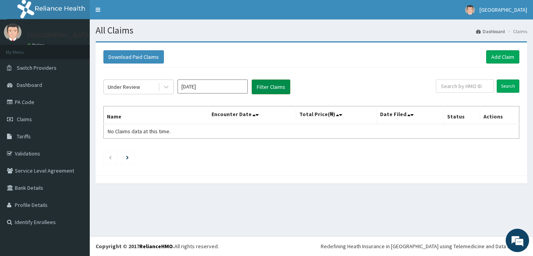
click at [272, 87] on button "Filter Claims" at bounding box center [271, 87] width 39 height 15
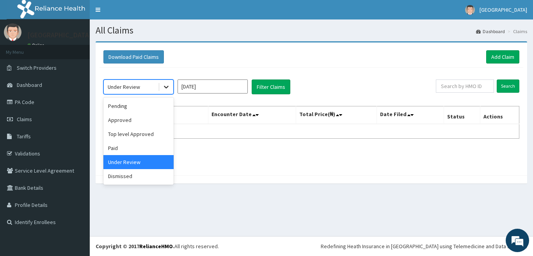
click at [163, 89] on icon at bounding box center [166, 87] width 8 height 8
click at [155, 108] on div "Pending" at bounding box center [138, 106] width 70 height 14
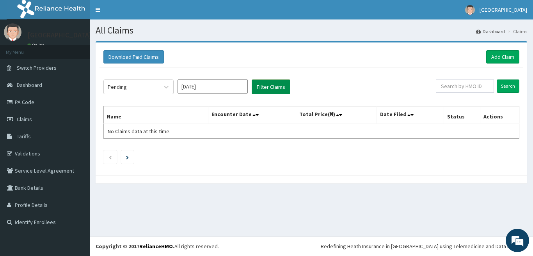
click at [274, 87] on button "Filter Claims" at bounding box center [271, 87] width 39 height 15
